Goal: Transaction & Acquisition: Purchase product/service

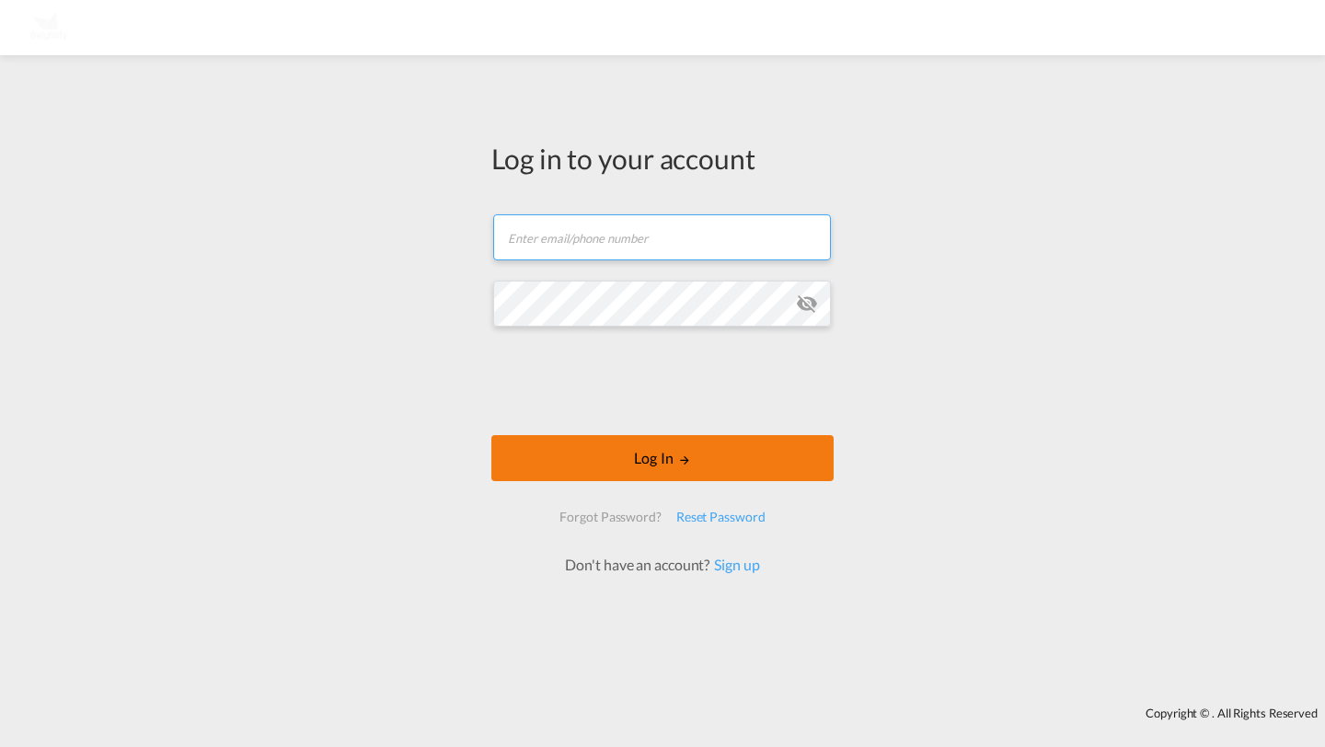
type input "[PERSON_NAME][EMAIL_ADDRESS][DOMAIN_NAME]"
click at [559, 470] on button "Log In" at bounding box center [663, 458] width 342 height 46
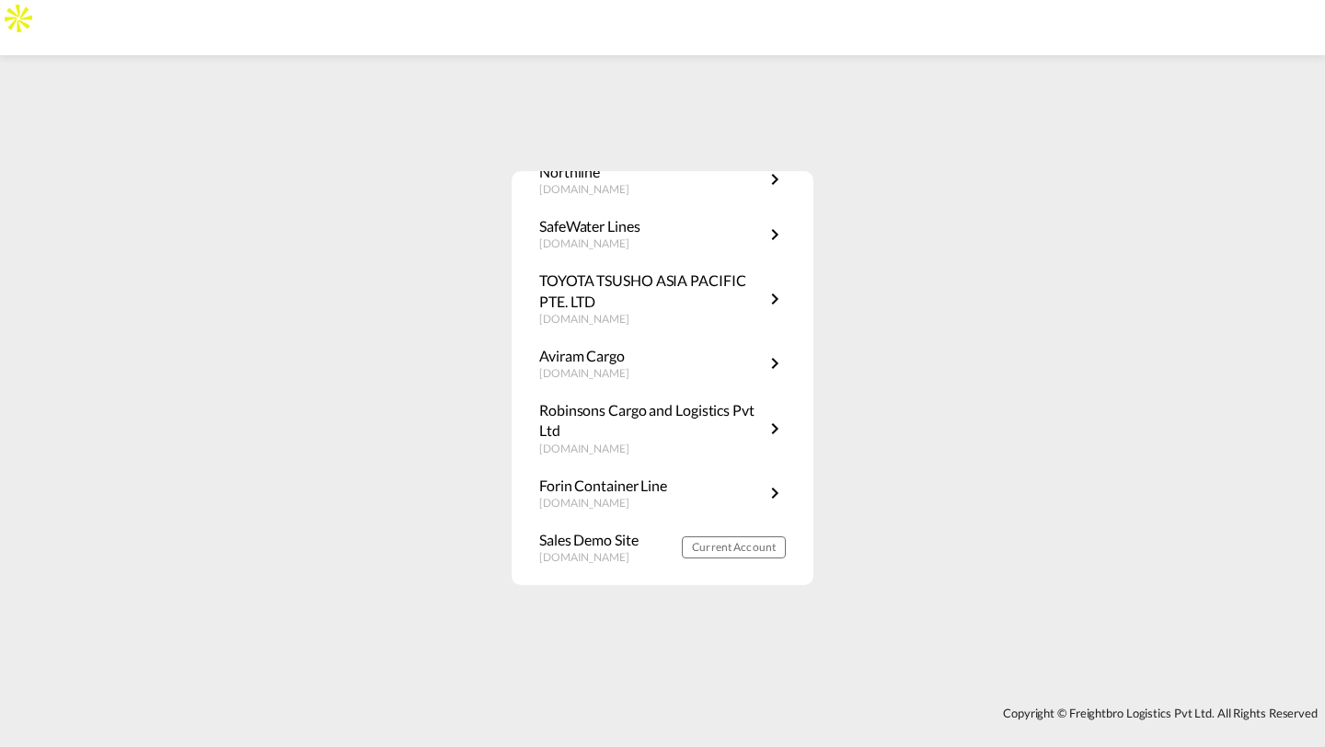
scroll to position [207, 0]
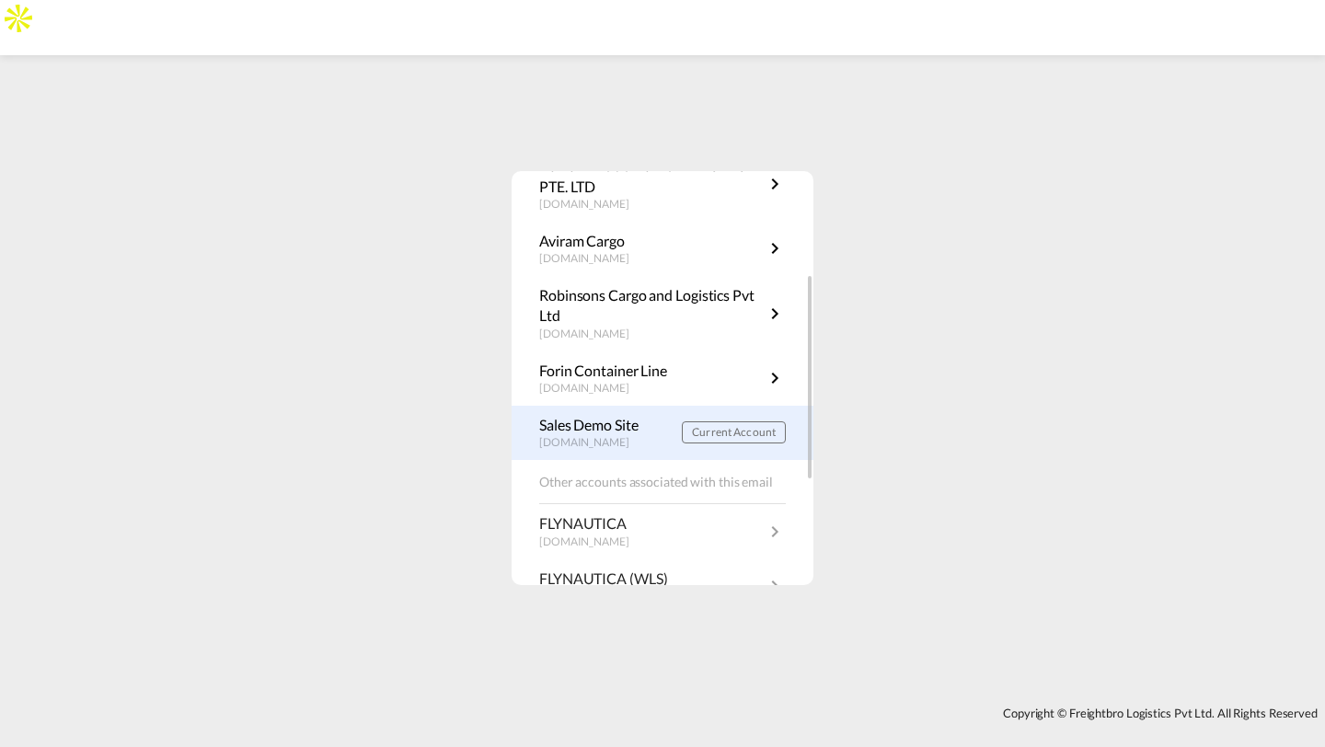
click at [690, 445] on link "Sales Demo Site [DOMAIN_NAME] Current Account" at bounding box center [662, 433] width 247 height 36
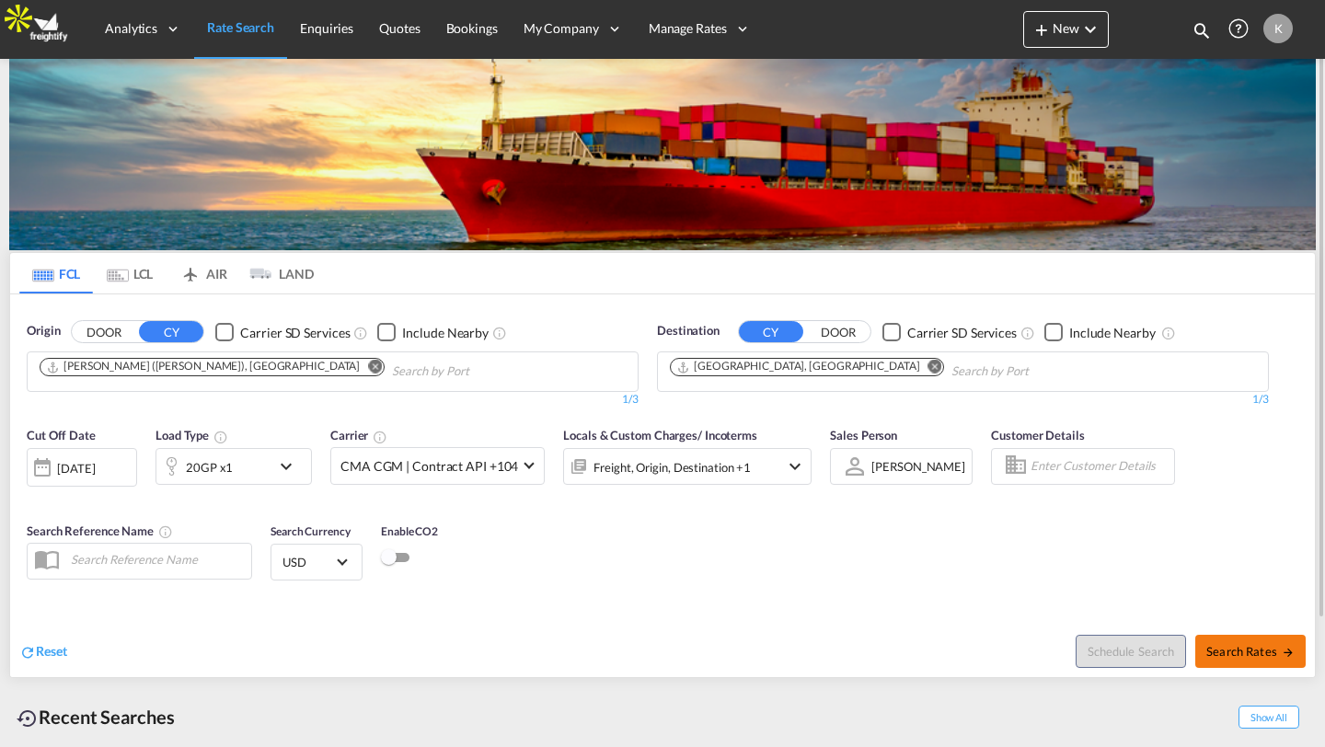
click at [1209, 646] on span "Search Rates" at bounding box center [1251, 651] width 88 height 15
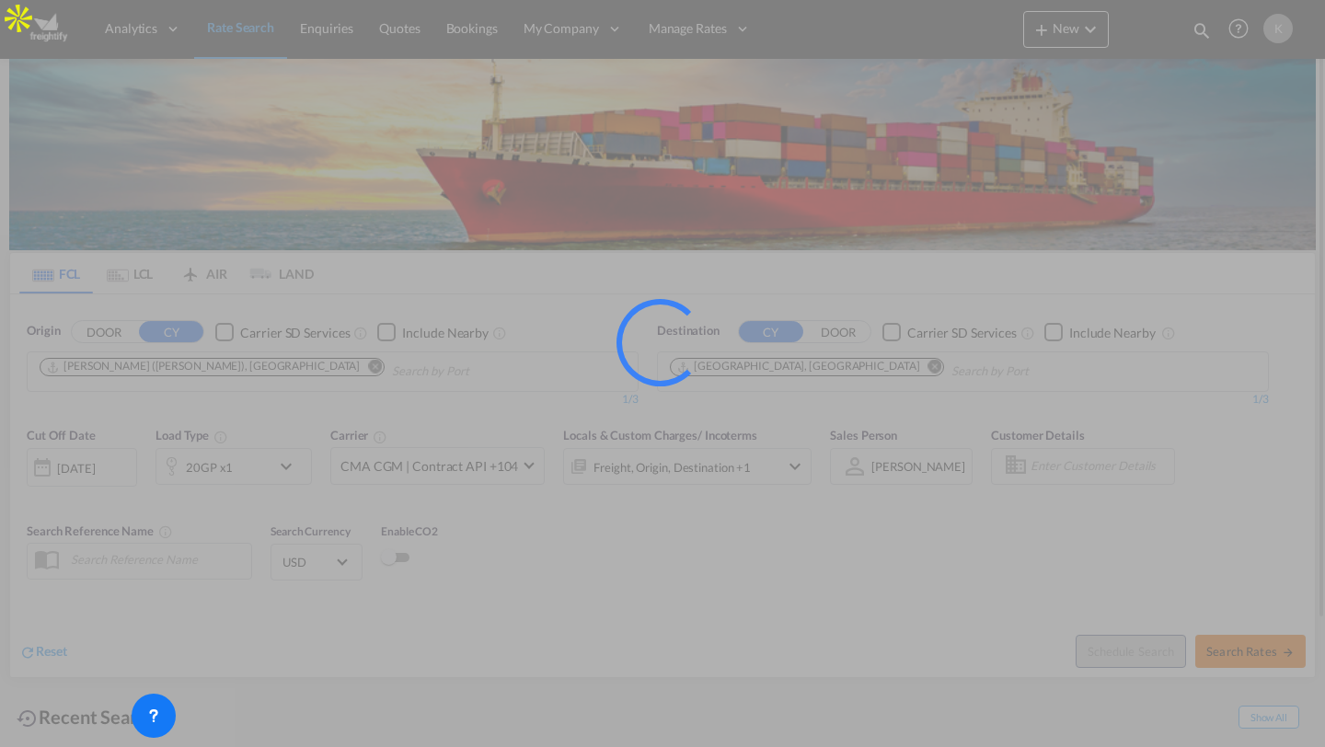
type input "INNSA to DEHAM / 29 Sep 2025"
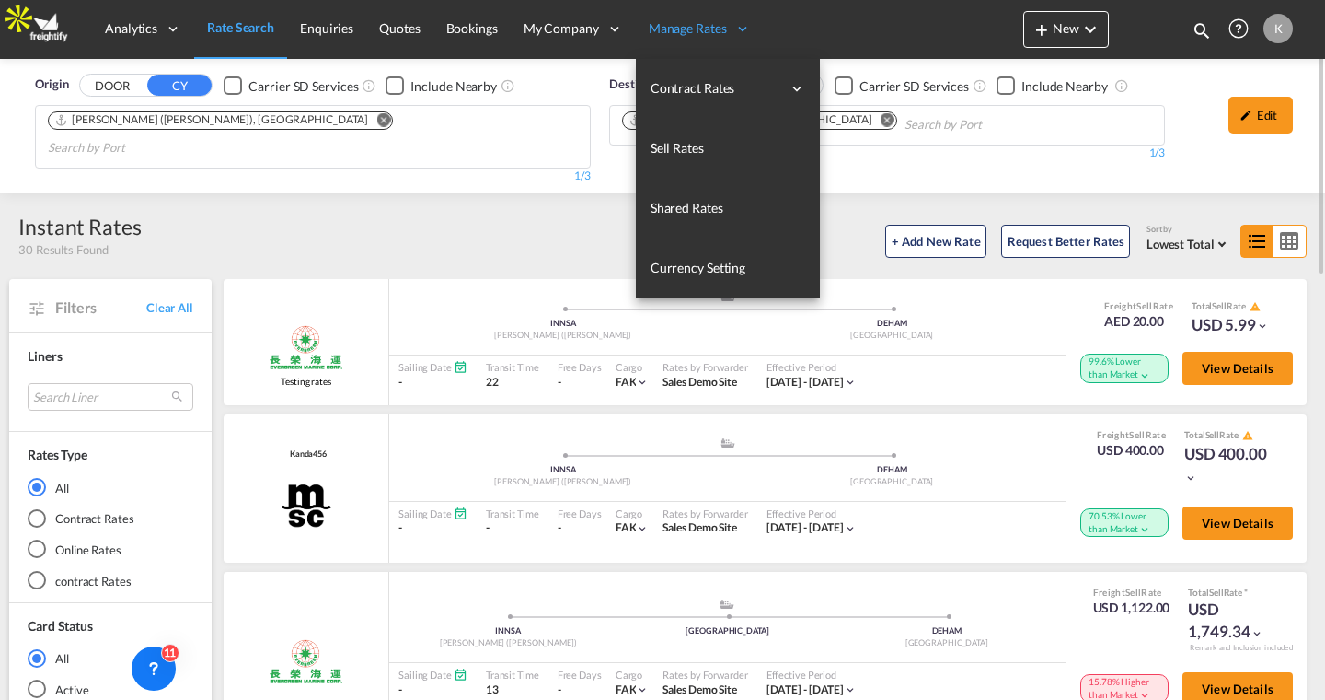
click at [69, 540] on md-radio-button "Online Rates" at bounding box center [111, 549] width 166 height 18
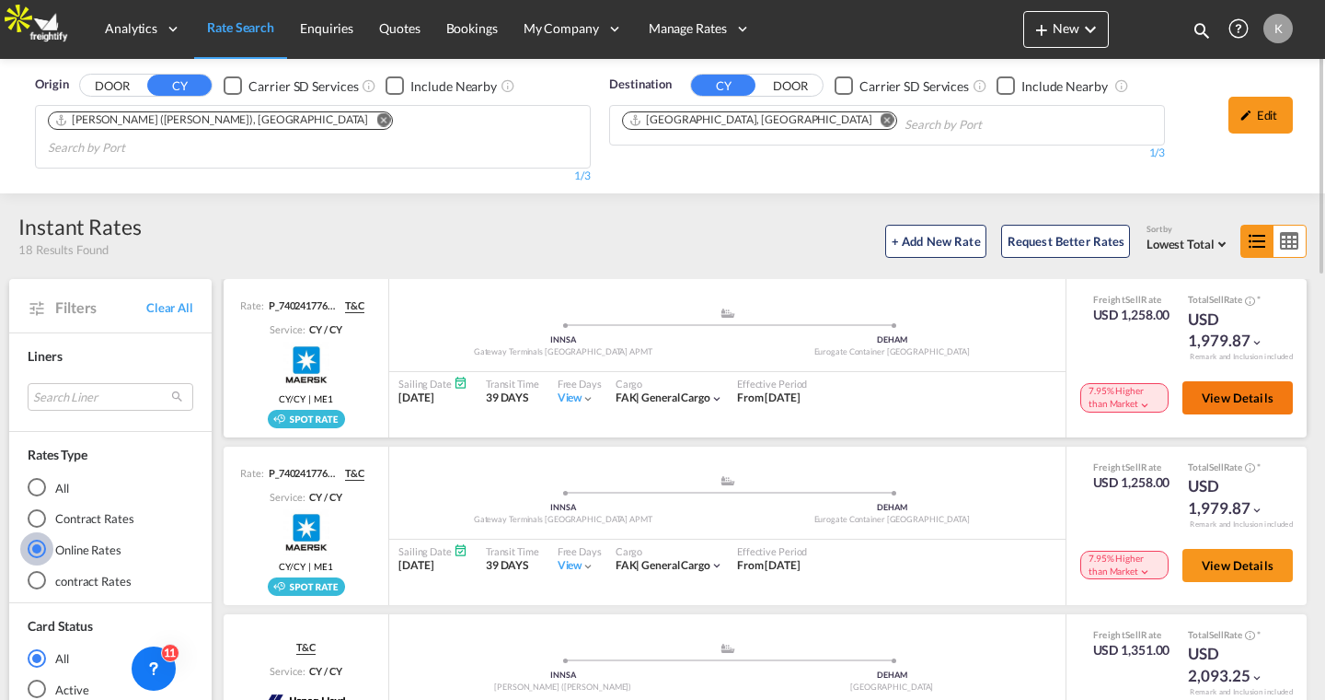
click at [1200, 381] on button "View Details" at bounding box center [1238, 397] width 110 height 33
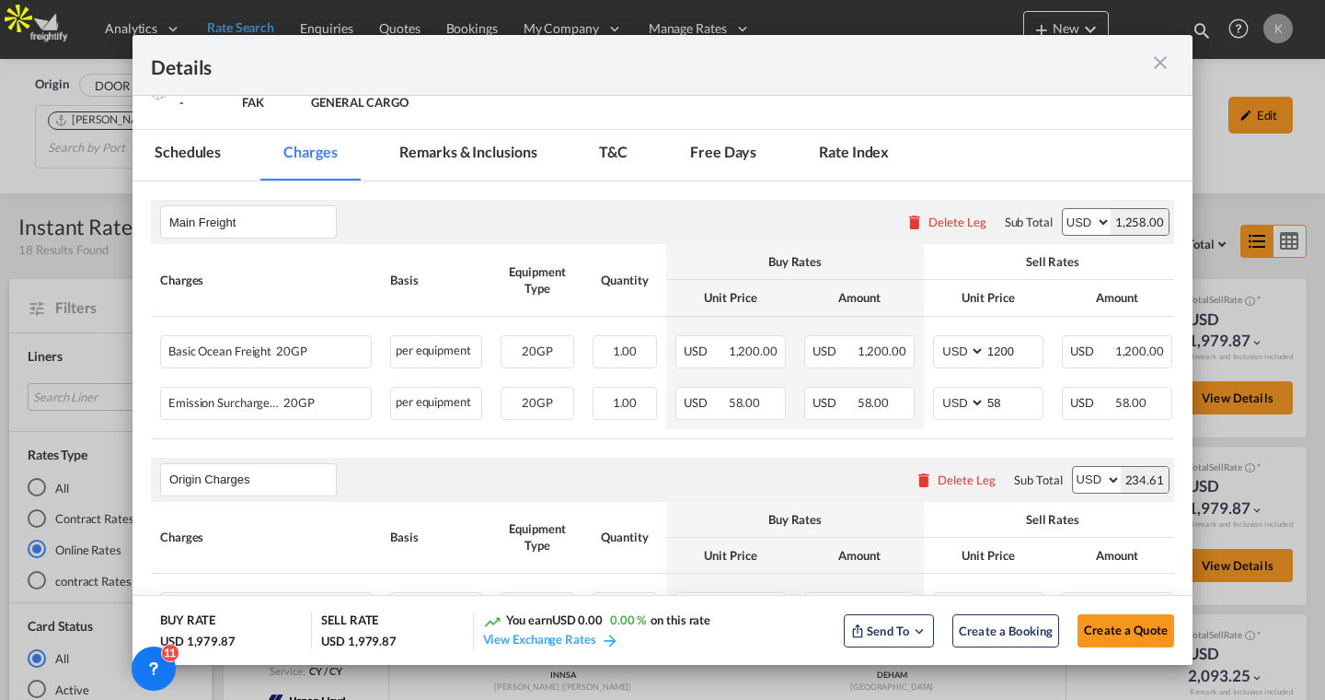
scroll to position [182, 0]
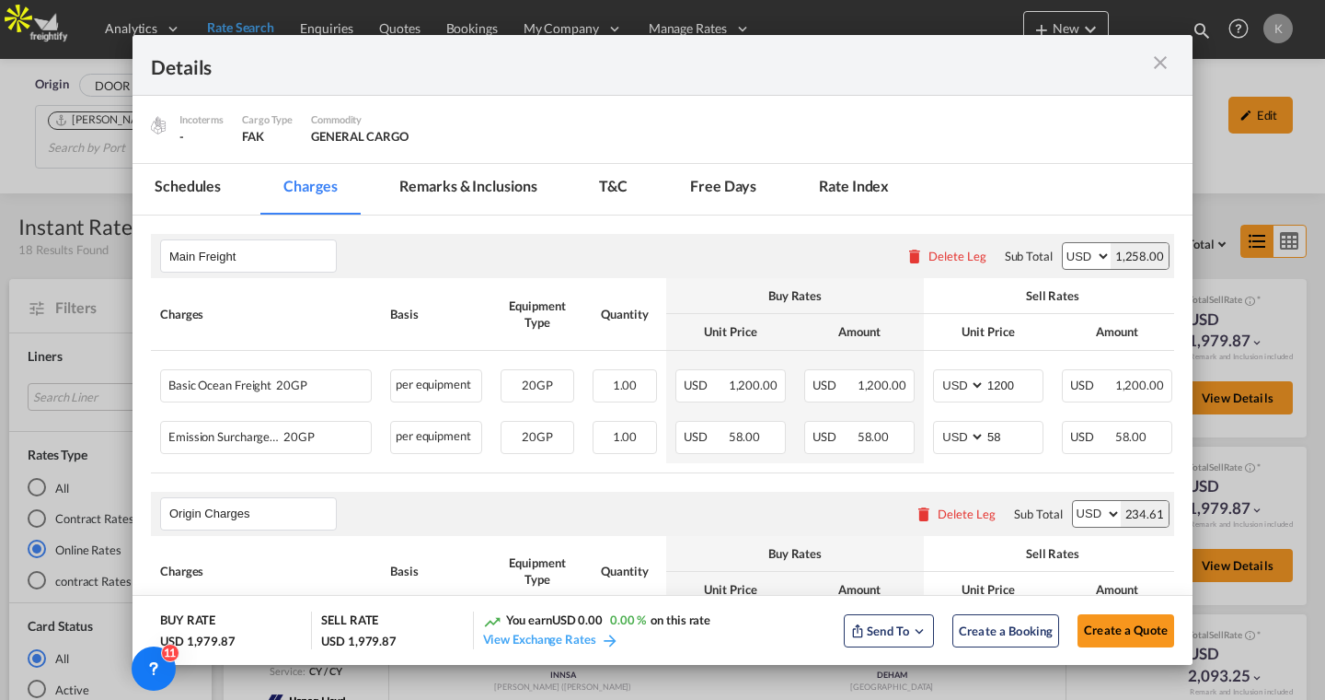
click at [204, 192] on md-tab-item "Schedules" at bounding box center [188, 189] width 110 height 51
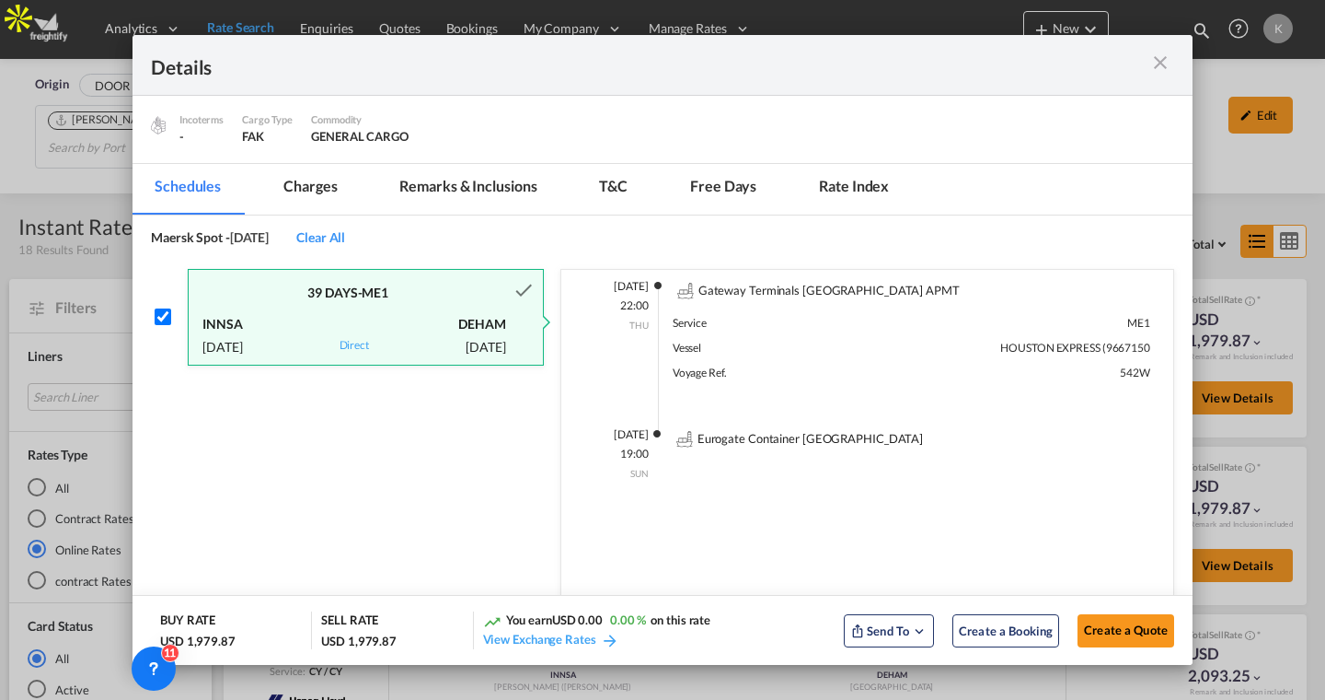
click at [296, 195] on md-tab-item "Charges" at bounding box center [310, 189] width 98 height 51
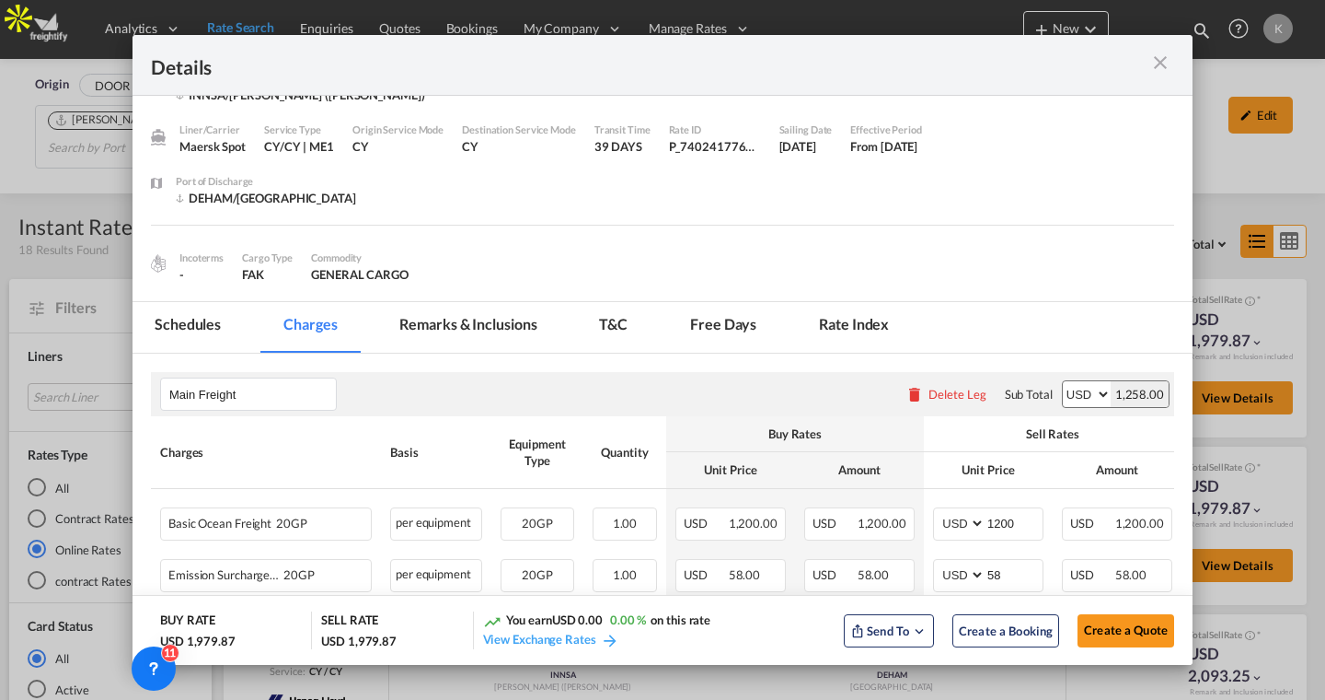
scroll to position [40, 0]
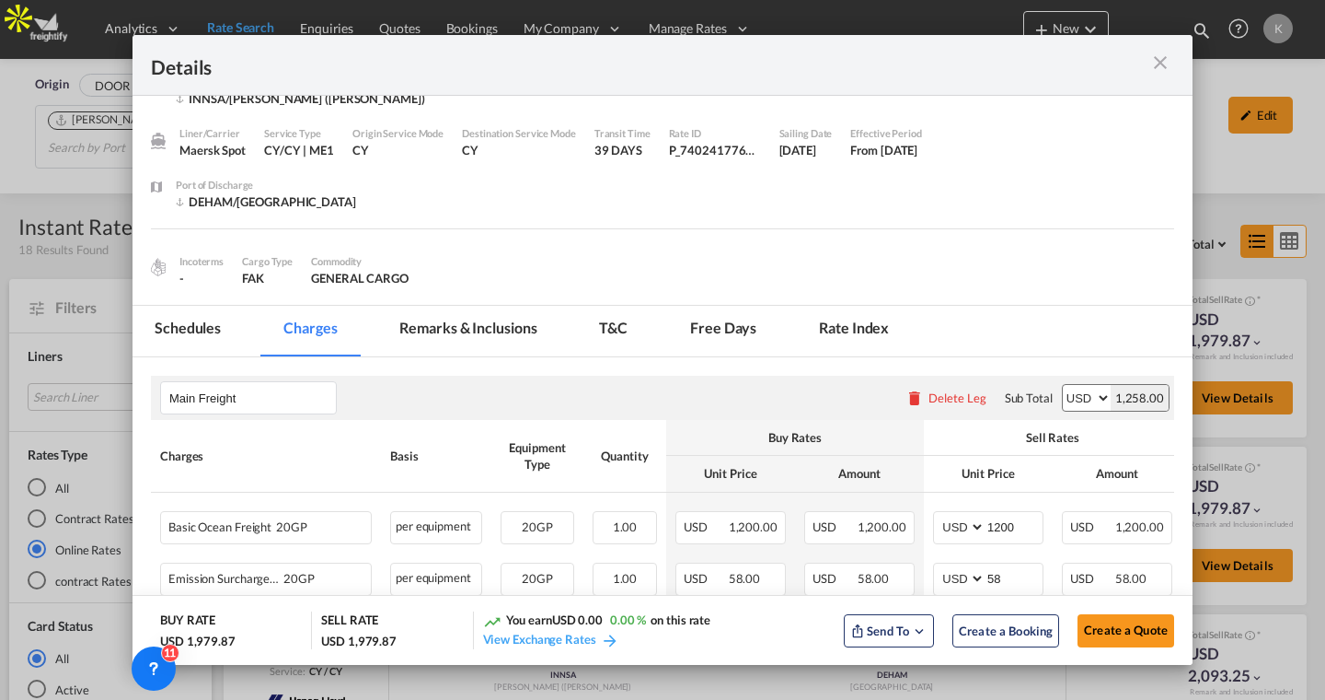
click at [1157, 64] on md-icon "icon-close m-3 fg-AAA8AD cursor" at bounding box center [1161, 63] width 22 height 22
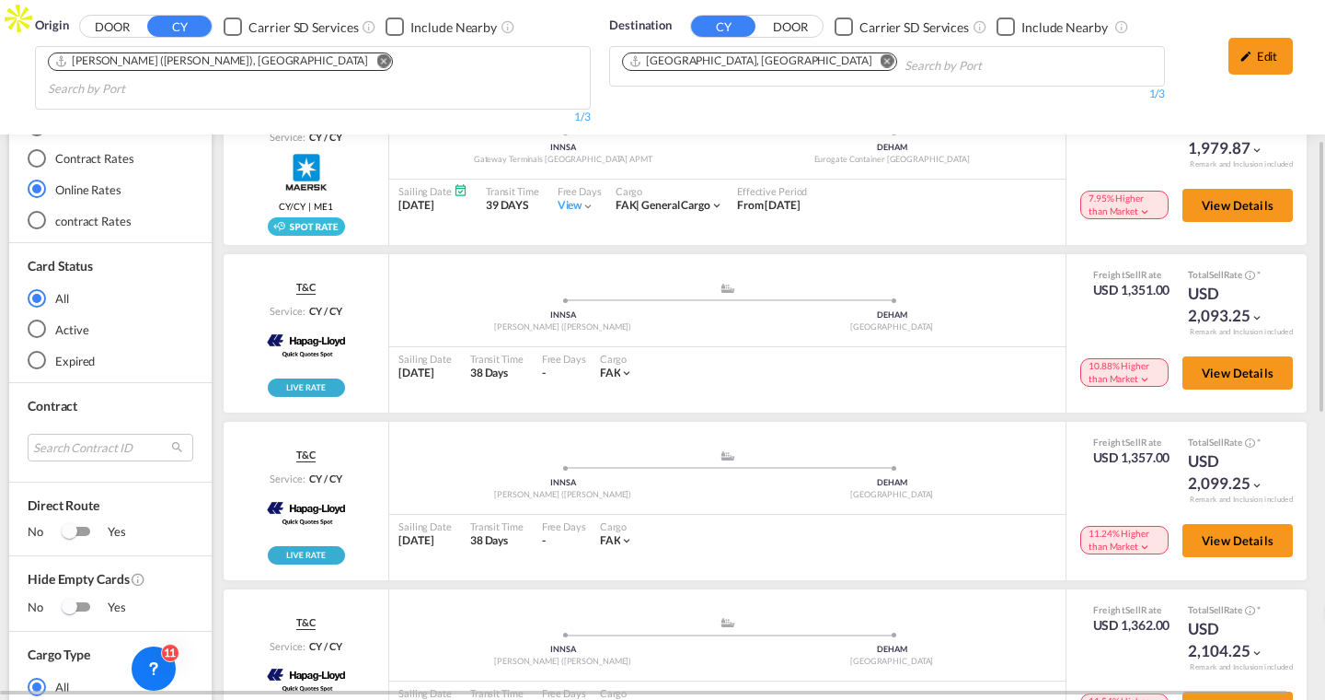
scroll to position [363, 0]
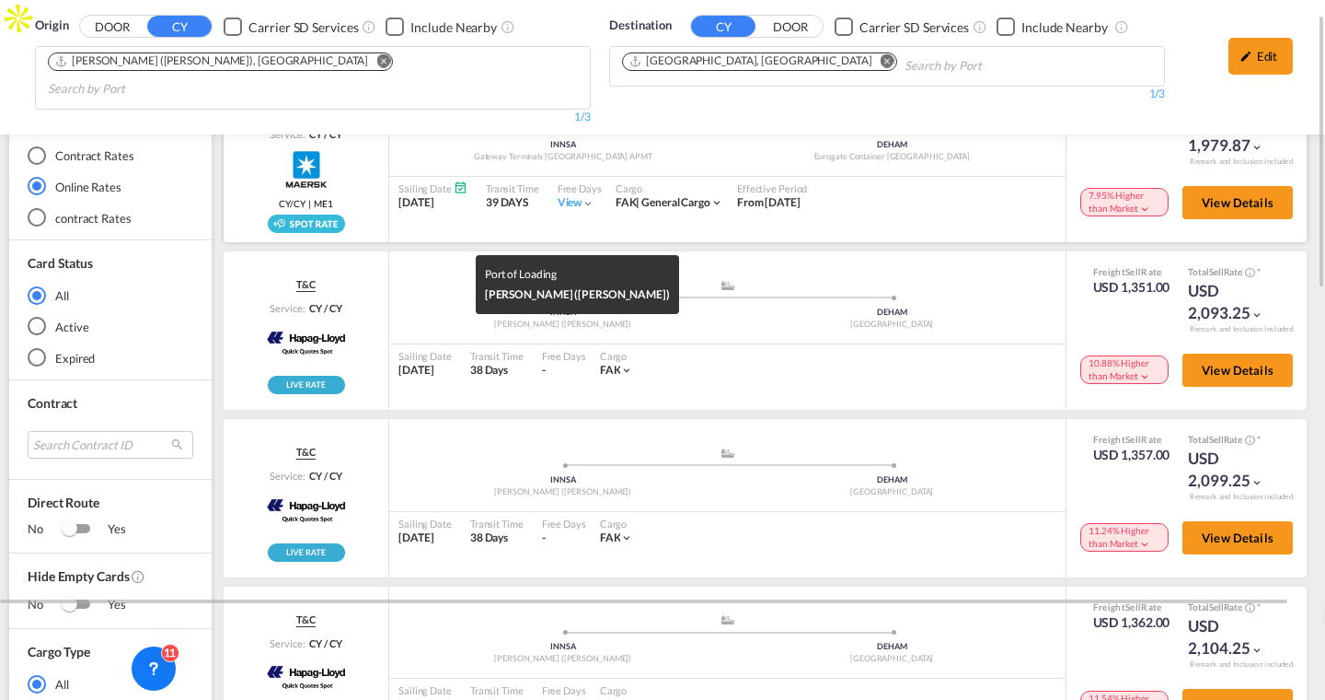
click at [1233, 167] on div "Remark and Inclusion included" at bounding box center [1241, 161] width 131 height 10
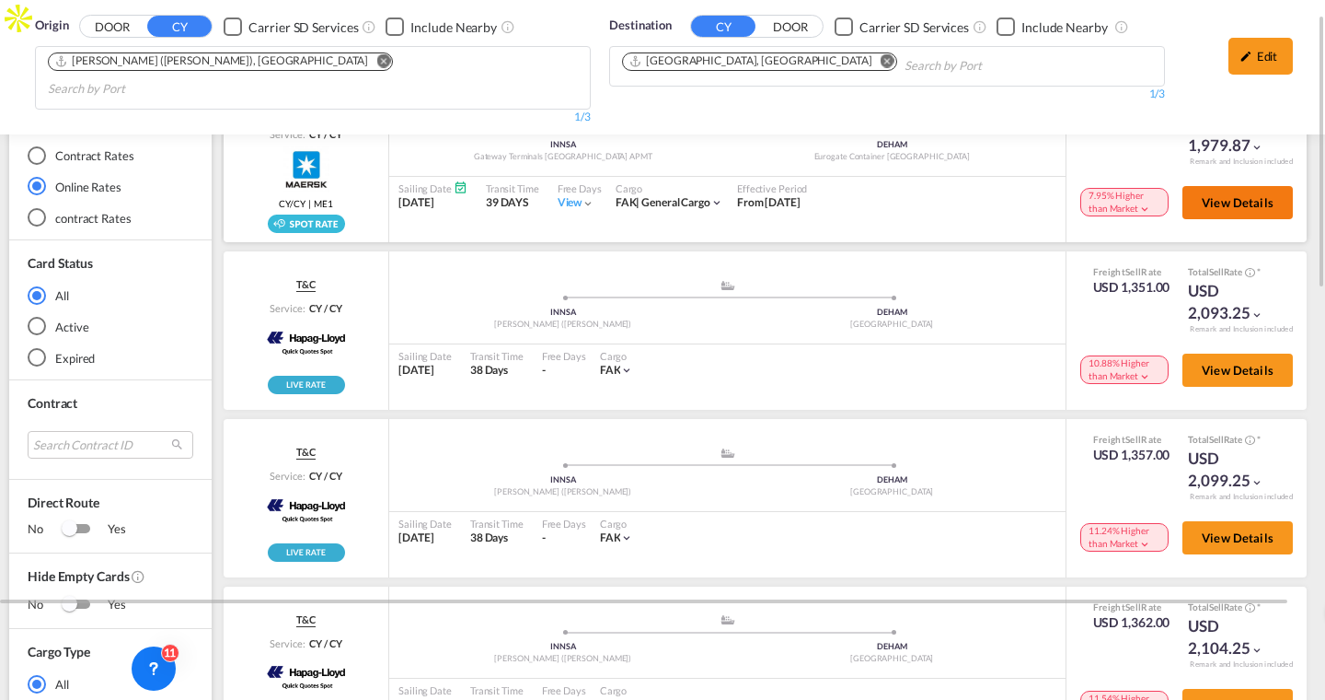
scroll to position [272, 0]
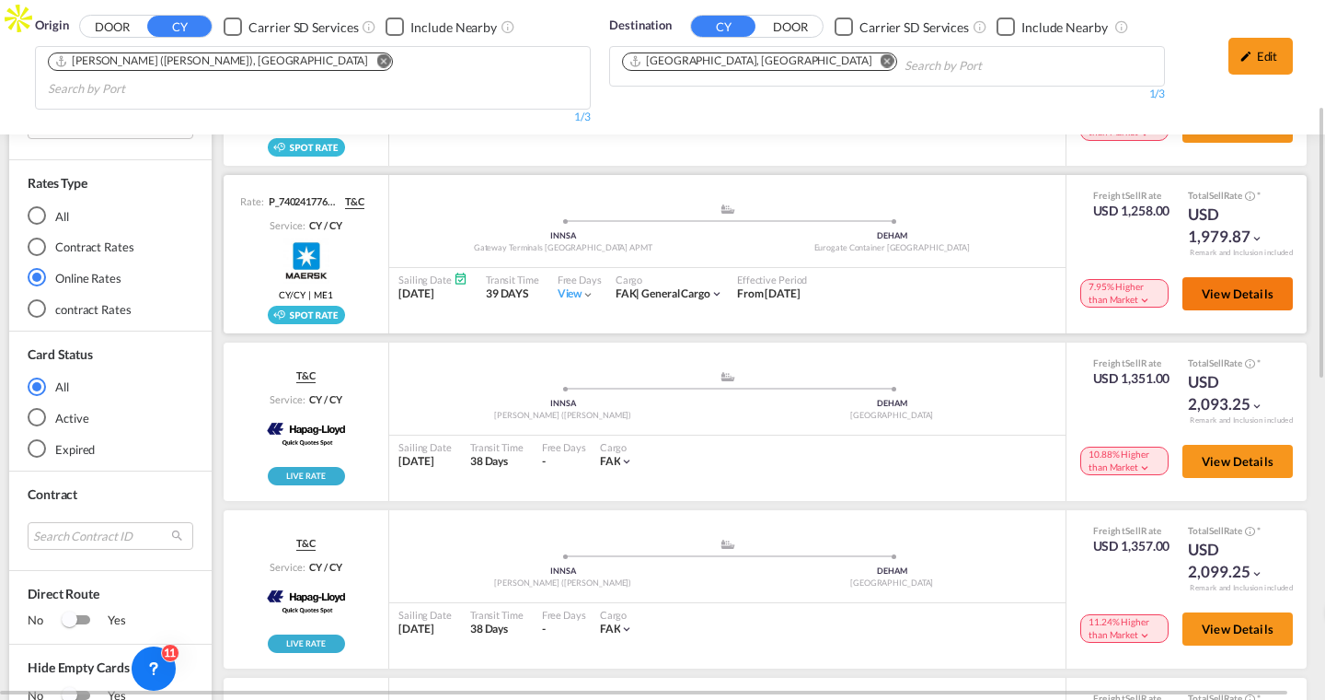
click at [1221, 286] on span "View Details" at bounding box center [1238, 293] width 72 height 15
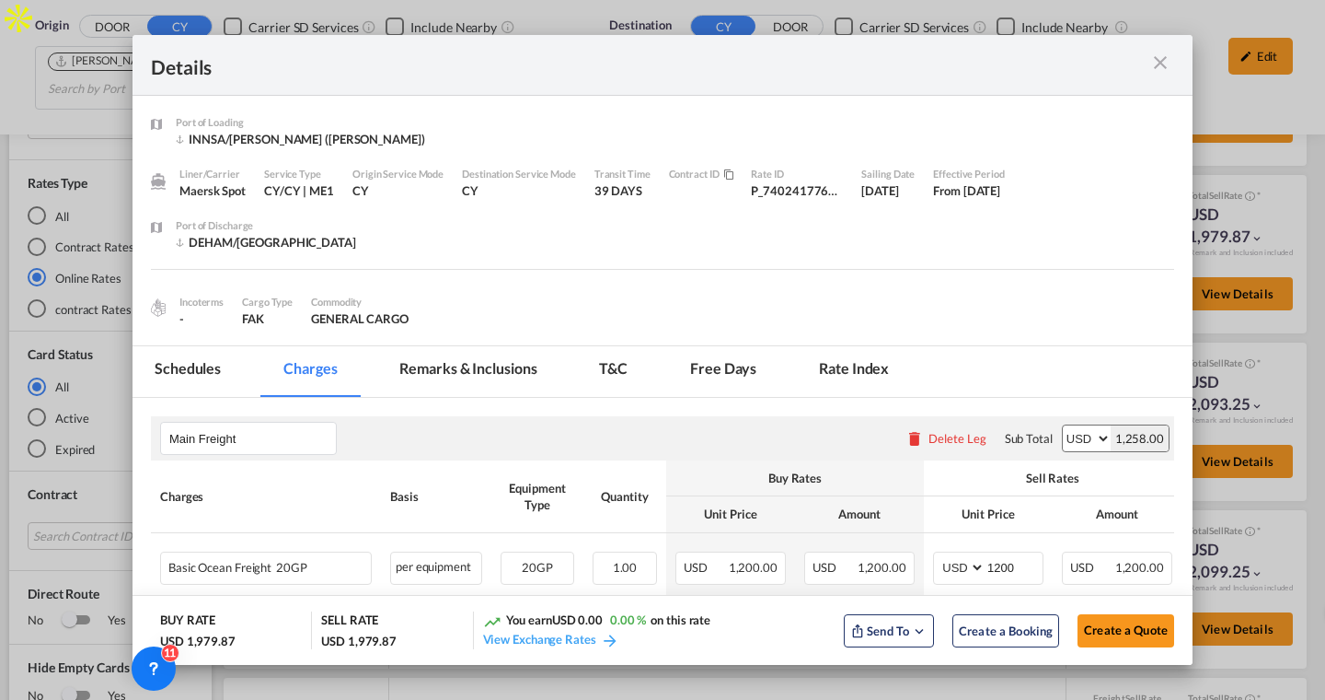
click at [213, 365] on md-tab-item "Schedules" at bounding box center [188, 371] width 110 height 51
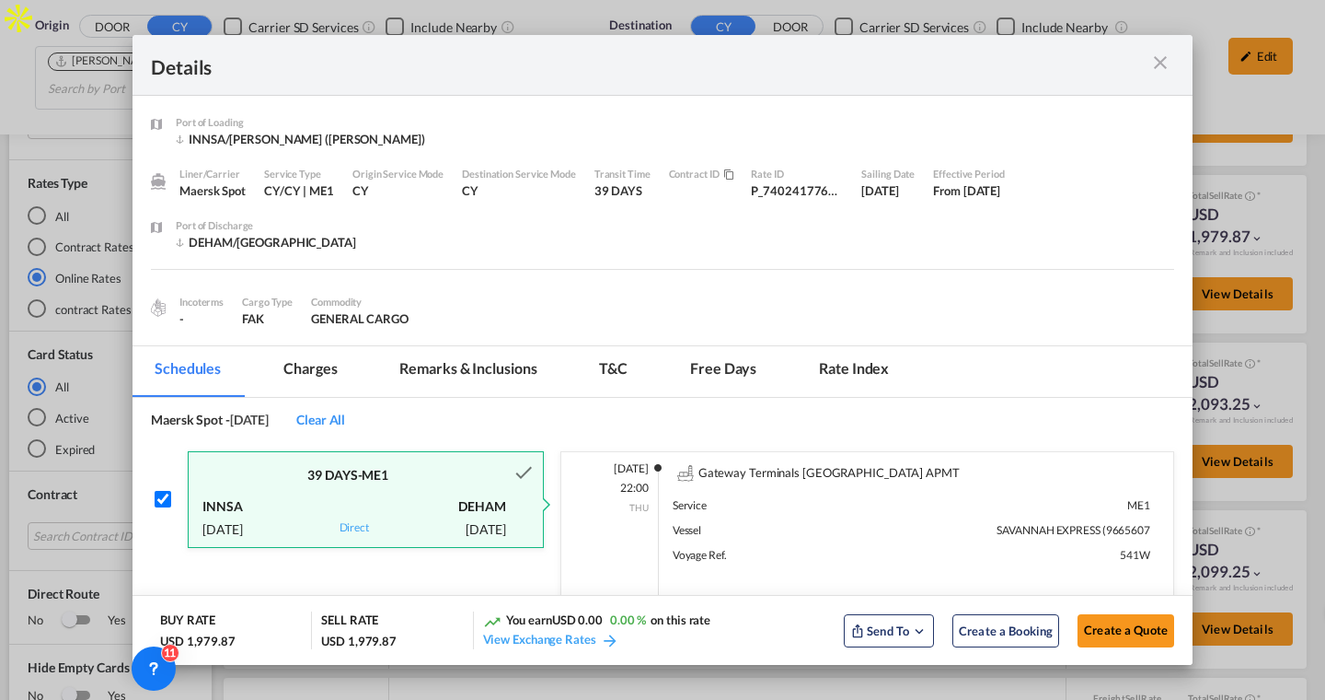
scroll to position [94, 0]
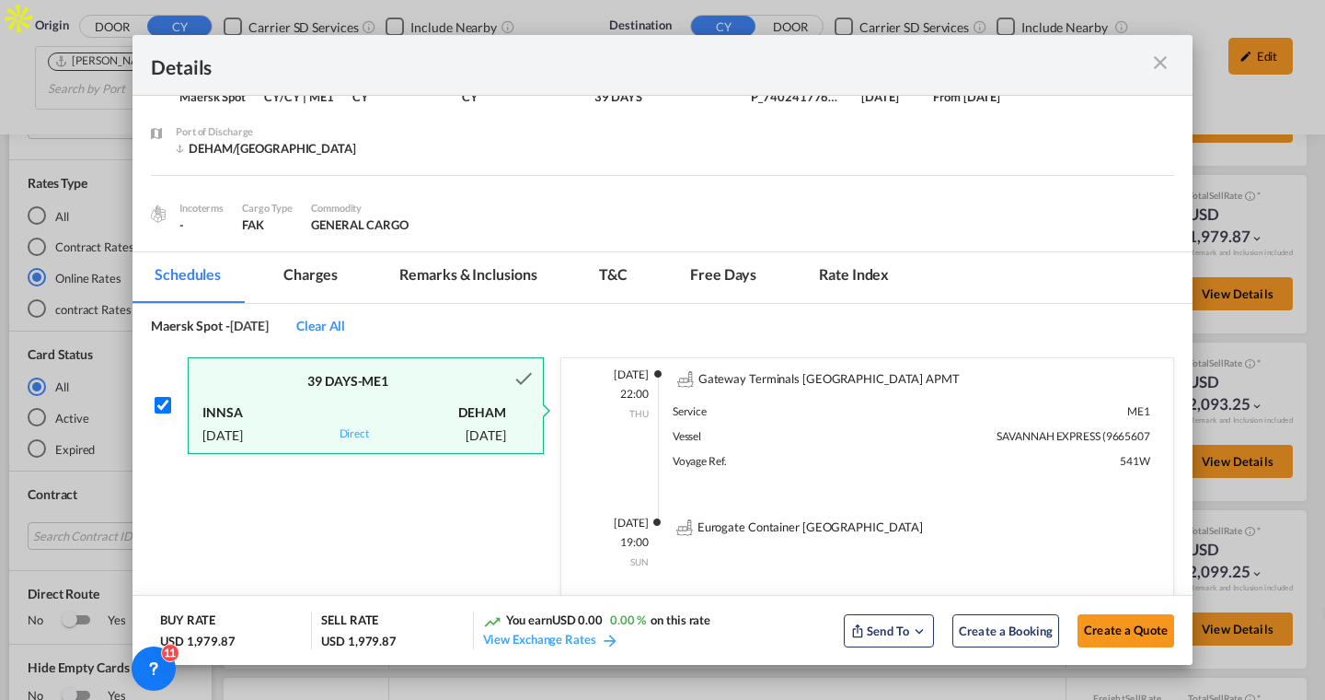
click at [1160, 61] on md-icon "icon-close m-3 fg-AAA8AD cursor" at bounding box center [1161, 63] width 22 height 22
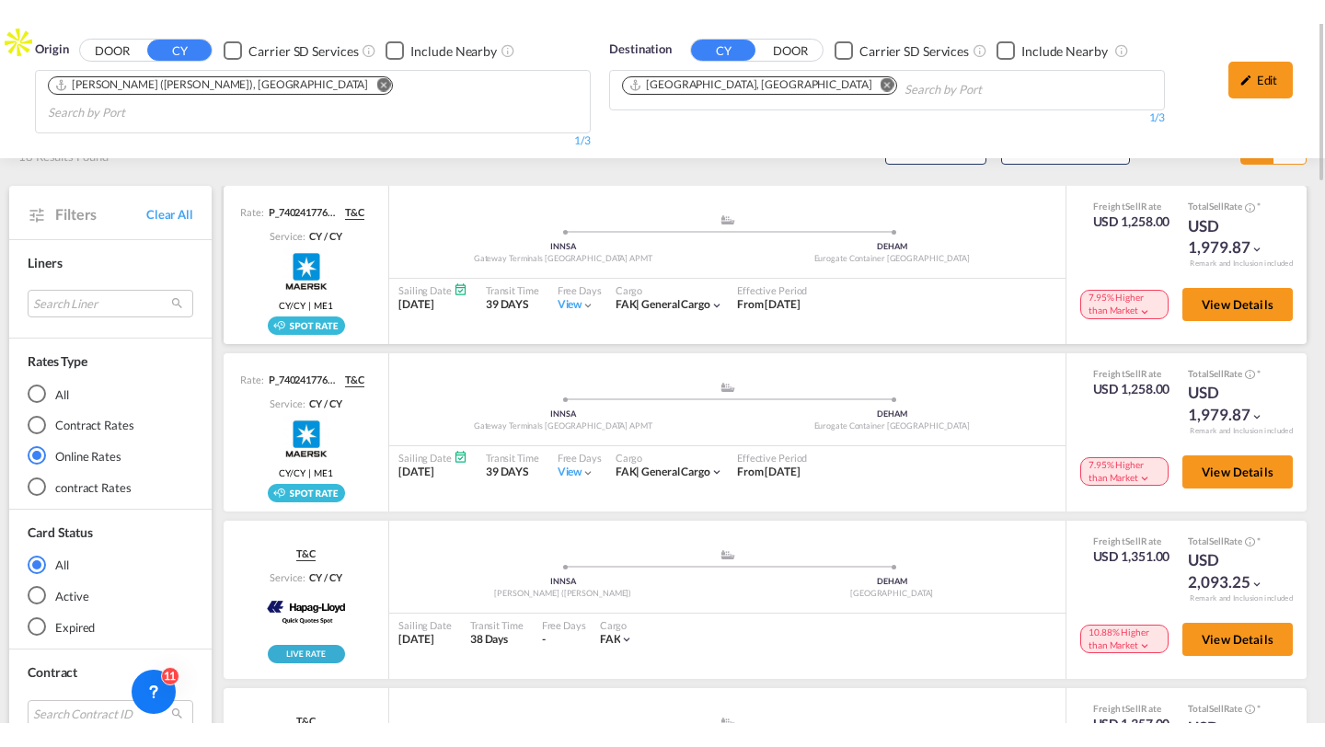
scroll to position [0, 0]
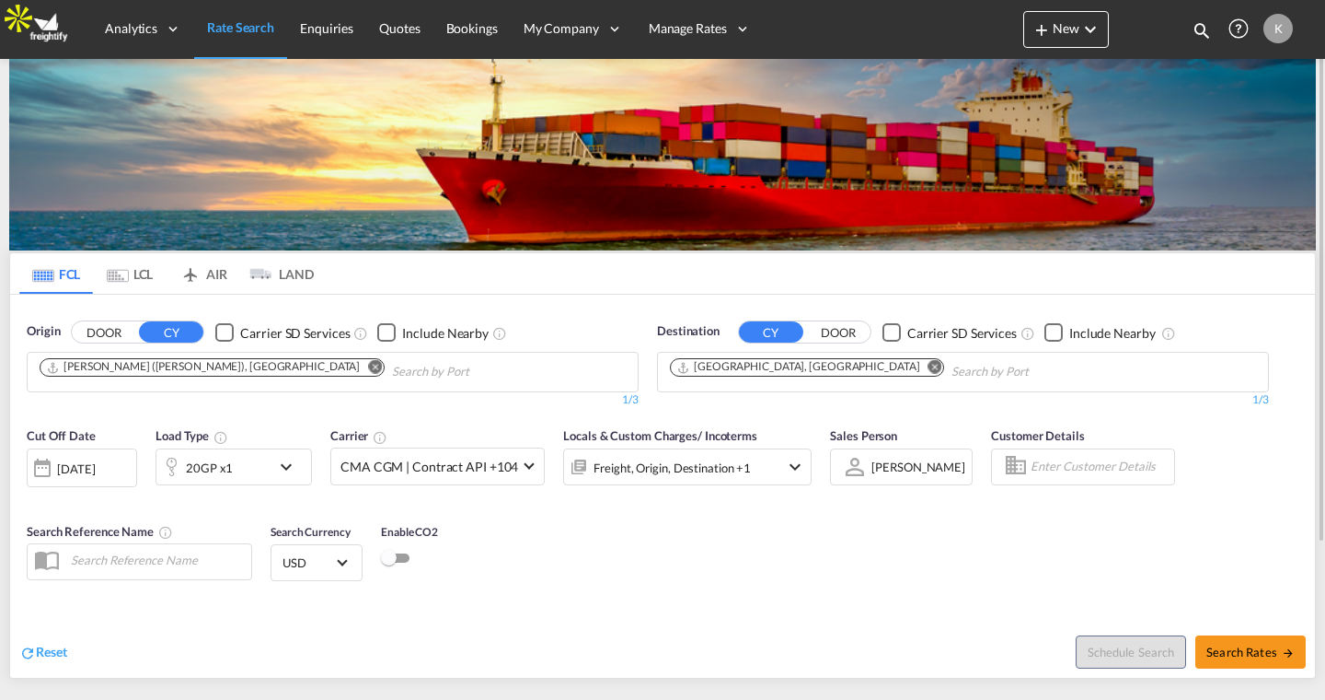
click at [954, 575] on div "Cut Off Date 29 Sep 2025 29/09/2025 Load Type 20GP x1 Carrier CMA CGM | Contrac…" at bounding box center [662, 506] width 1305 height 179
